Goal: Task Accomplishment & Management: Use online tool/utility

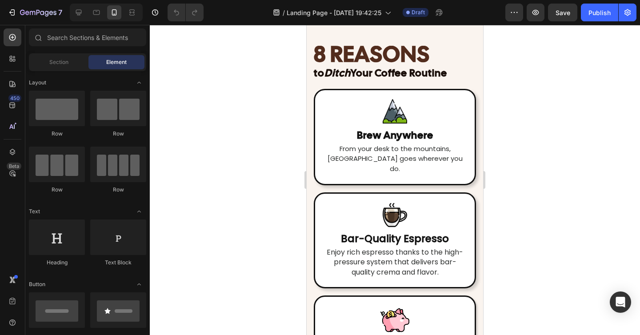
scroll to position [1886, 0]
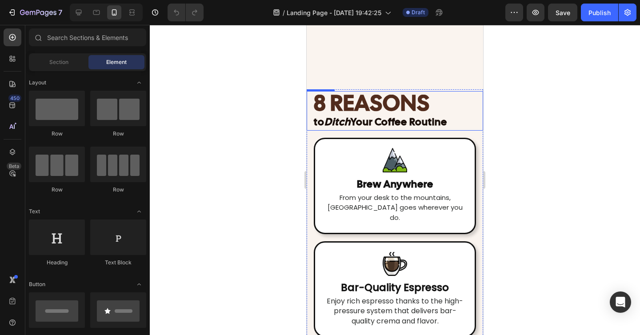
click at [392, 111] on strong "8 REASONS" at bounding box center [372, 102] width 116 height 29
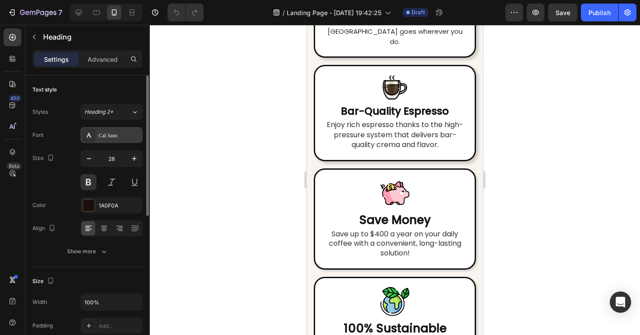
click at [110, 137] on div "Cal Sans" at bounding box center [120, 136] width 42 height 8
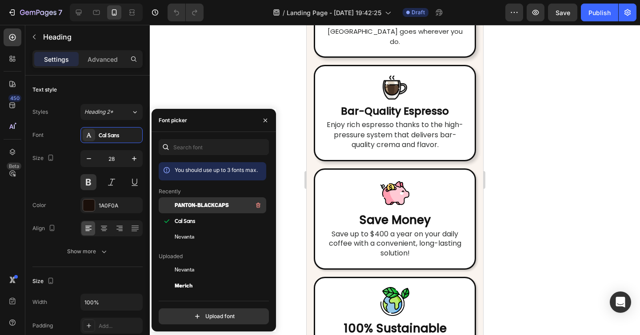
click at [218, 206] on span "Panton-BlackCaps" at bounding box center [202, 205] width 54 height 8
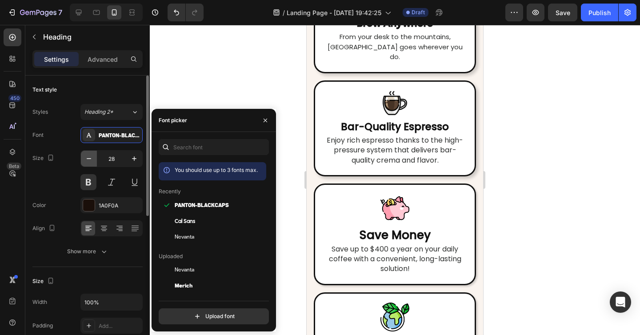
click at [92, 160] on icon "button" at bounding box center [88, 158] width 9 height 9
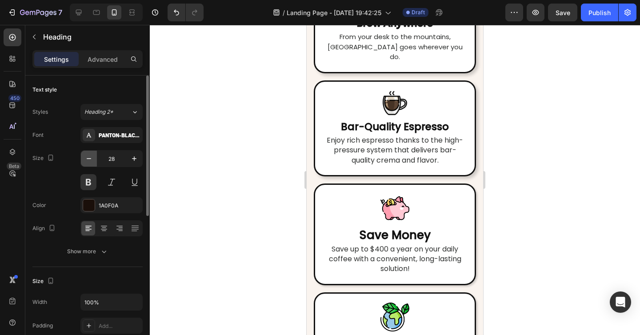
type input "27"
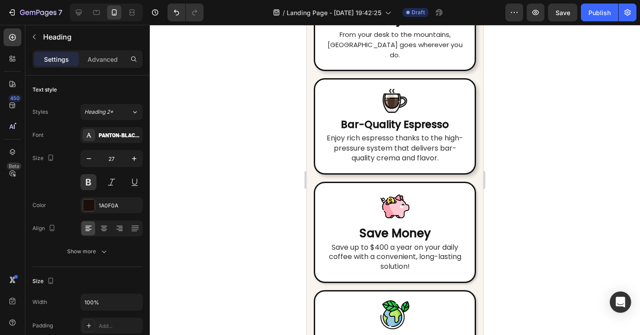
click at [542, 121] on div at bounding box center [395, 180] width 490 height 310
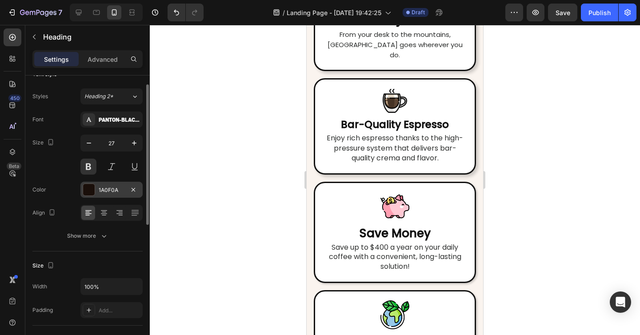
scroll to position [16, 0]
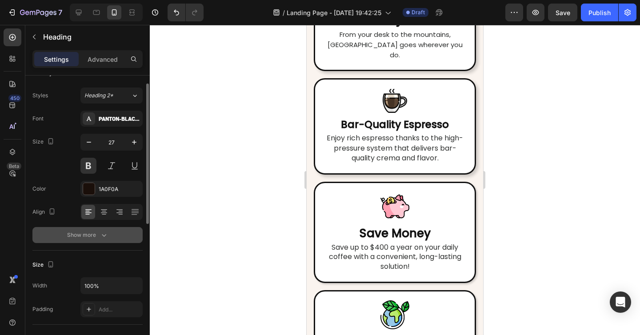
click at [96, 234] on div "Show more" at bounding box center [87, 235] width 41 height 9
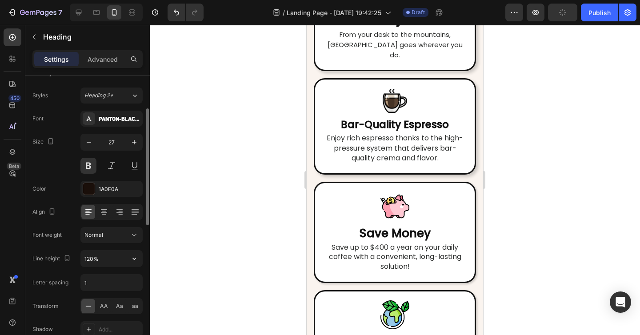
scroll to position [35, 0]
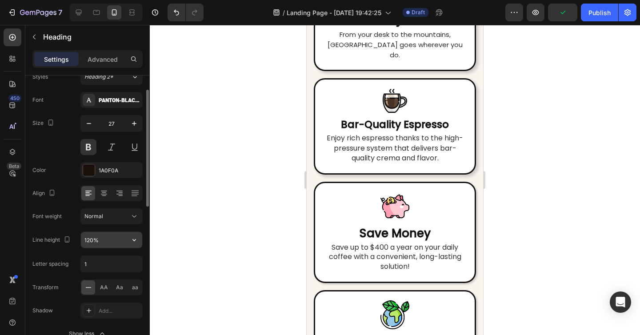
click at [90, 242] on input "120%" at bounding box center [111, 240] width 61 height 16
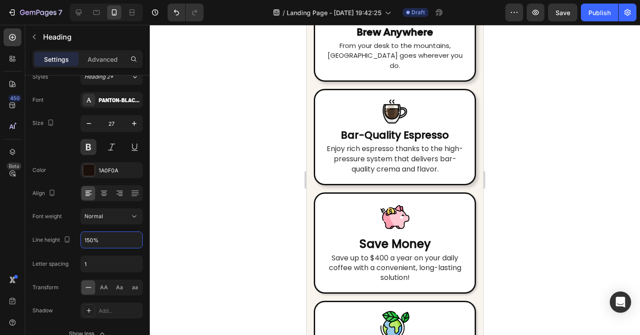
type input "150%"
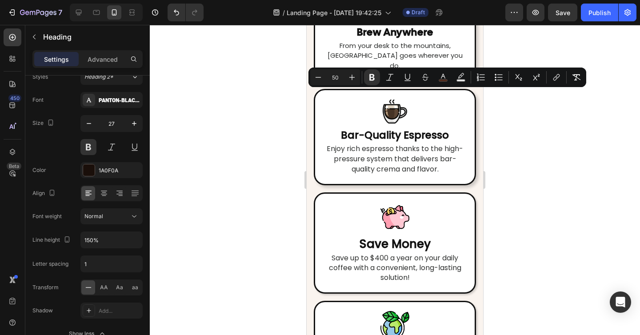
drag, startPoint x: 366, startPoint y: 143, endPoint x: 311, endPoint y: 103, distance: 67.7
click at [519, 151] on div at bounding box center [395, 180] width 490 height 310
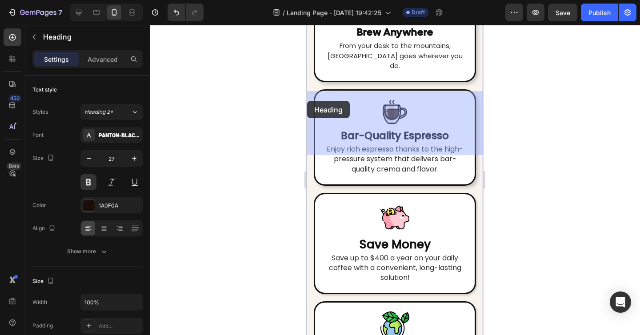
drag, startPoint x: 411, startPoint y: 142, endPoint x: 307, endPoint y: 101, distance: 112.3
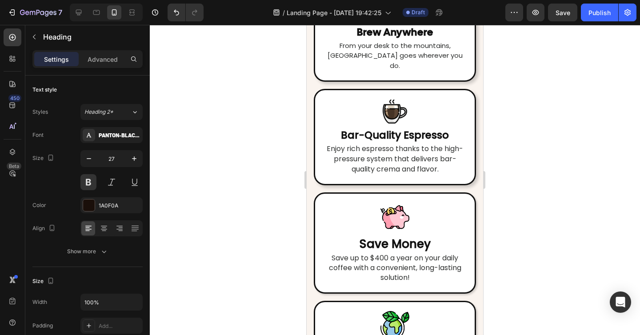
drag, startPoint x: 383, startPoint y: 143, endPoint x: 300, endPoint y: 90, distance: 97.7
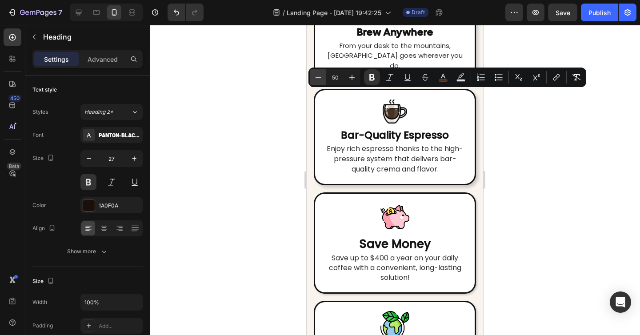
click at [326, 76] on button "Minus" at bounding box center [318, 77] width 16 height 16
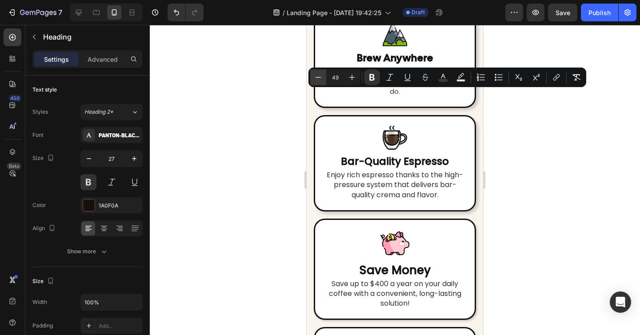
click at [324, 78] on button "Minus" at bounding box center [318, 77] width 16 height 16
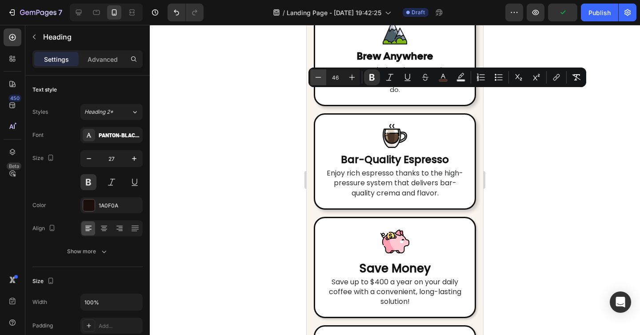
click at [324, 78] on button "Minus" at bounding box center [318, 77] width 16 height 16
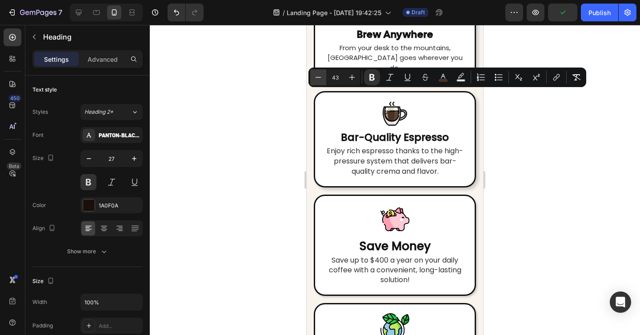
click at [324, 78] on button "Minus" at bounding box center [318, 77] width 16 height 16
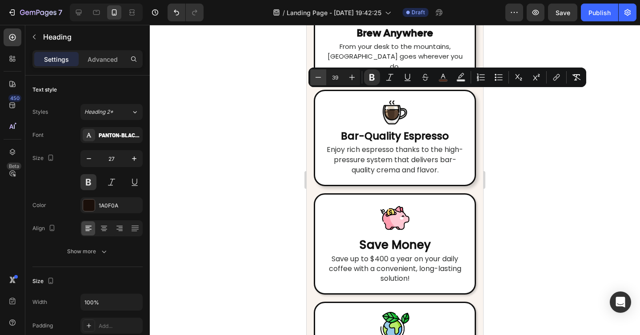
click at [324, 78] on button "Minus" at bounding box center [318, 77] width 16 height 16
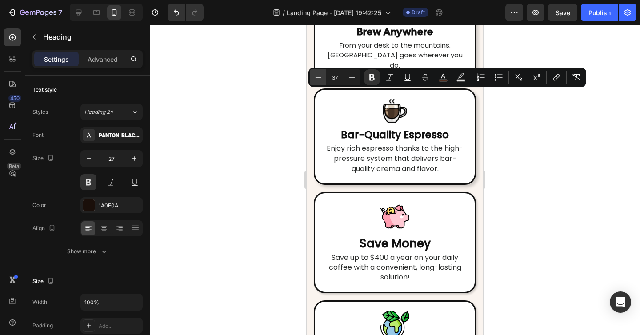
click at [324, 78] on button "Minus" at bounding box center [318, 77] width 16 height 16
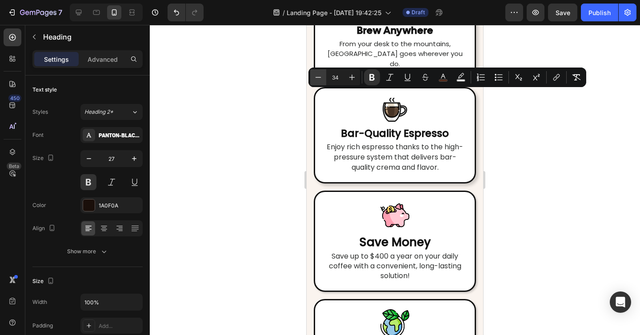
click at [324, 78] on button "Minus" at bounding box center [318, 77] width 16 height 16
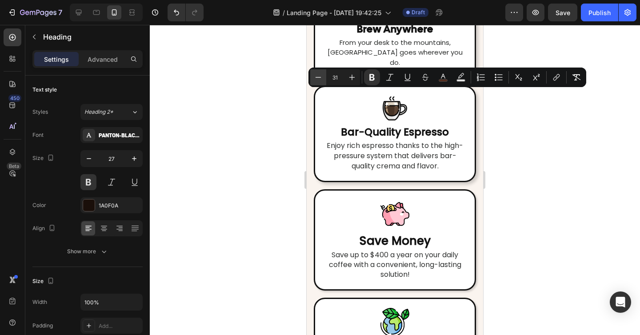
click at [324, 78] on button "Minus" at bounding box center [318, 77] width 16 height 16
type input "29"
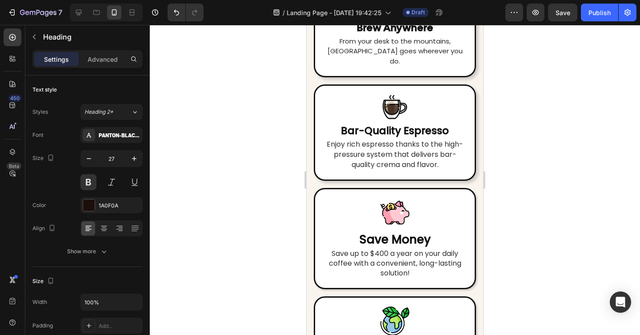
drag, startPoint x: 467, startPoint y: 120, endPoint x: 314, endPoint y: 98, distance: 154.0
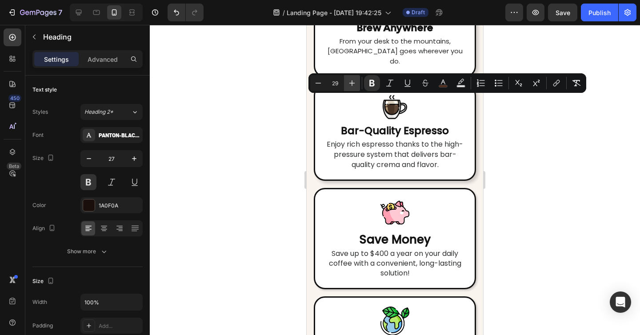
click at [360, 83] on button "Plus" at bounding box center [352, 83] width 16 height 16
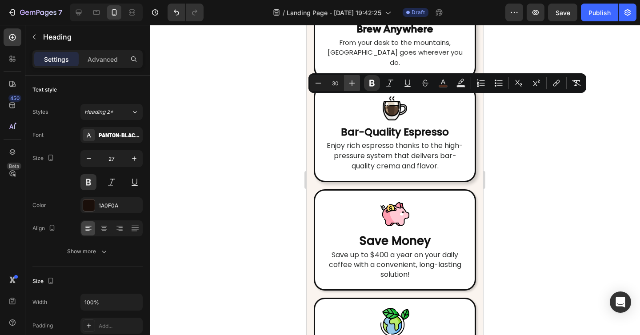
click at [355, 83] on icon "Editor contextual toolbar" at bounding box center [352, 83] width 9 height 9
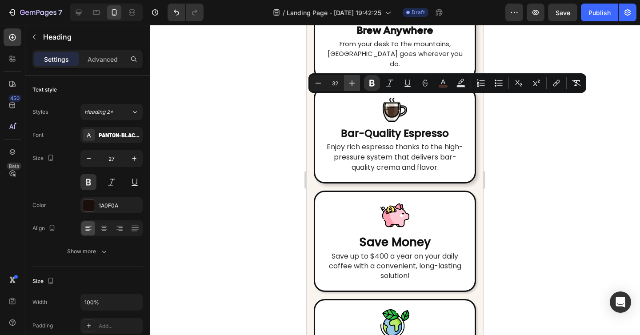
click at [355, 83] on icon "Editor contextual toolbar" at bounding box center [352, 83] width 9 height 9
type input "33"
click at [495, 130] on div at bounding box center [395, 180] width 490 height 310
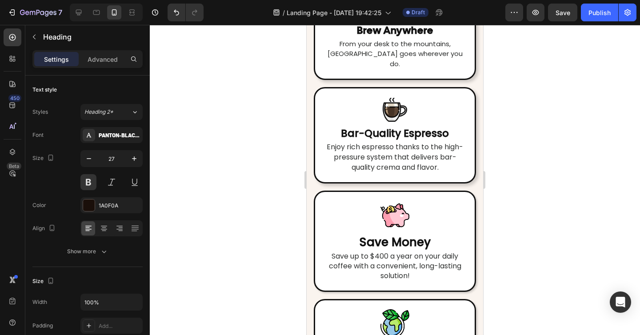
click at [567, 164] on div at bounding box center [395, 180] width 490 height 310
